Goal: Transaction & Acquisition: Purchase product/service

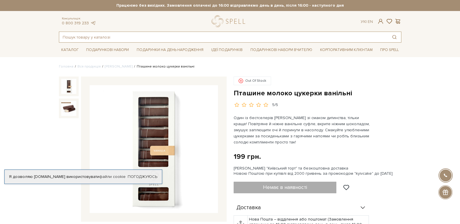
click at [140, 39] on input "text" at bounding box center [223, 37] width 328 height 10
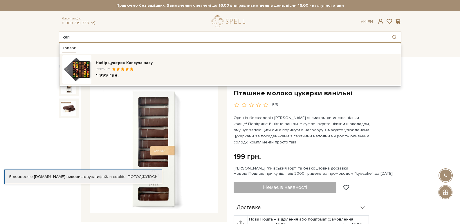
type input "кап"
click at [152, 67] on div "Рейтинг:" at bounding box center [247, 69] width 302 height 5
